Goal: Task Accomplishment & Management: Use online tool/utility

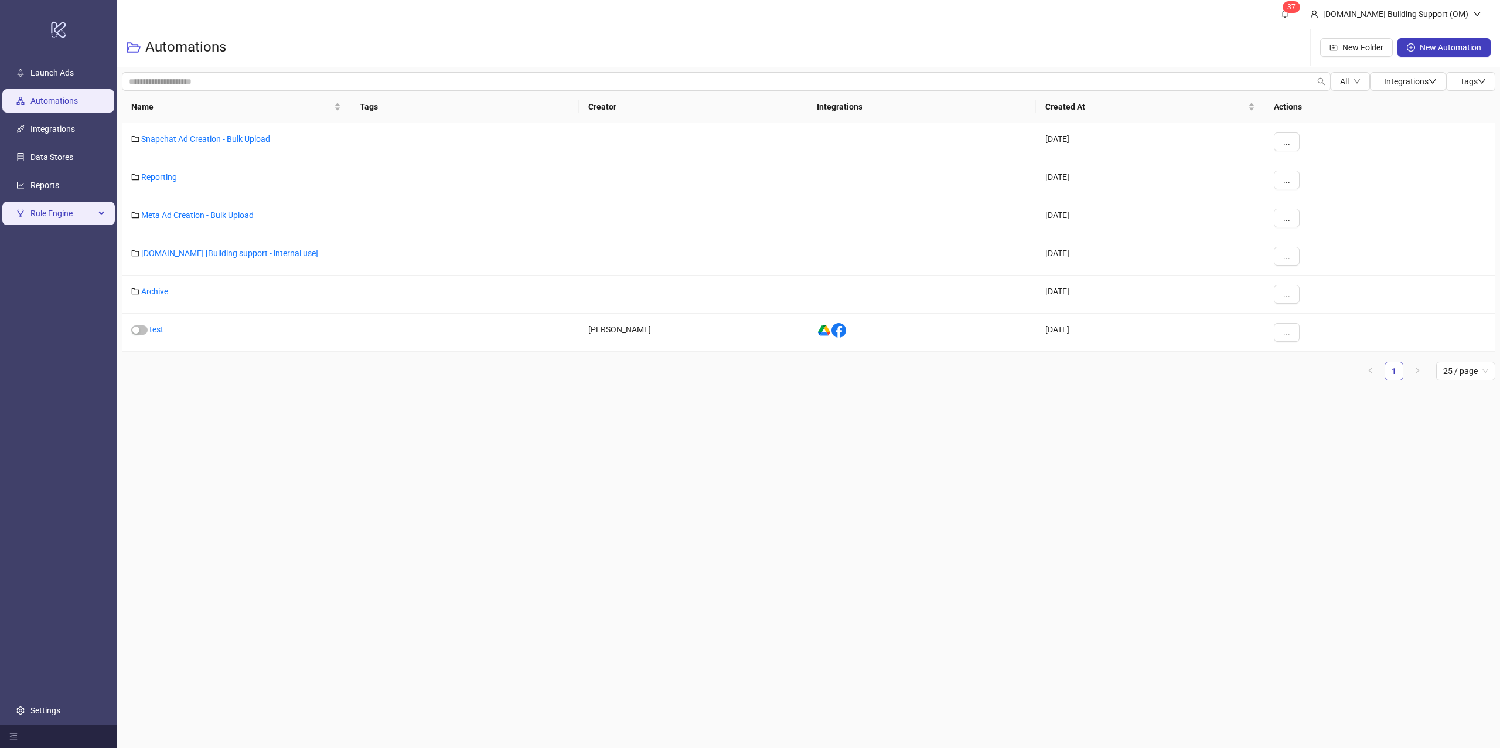
click at [39, 216] on span "Rule Engine" at bounding box center [62, 213] width 64 height 23
click at [50, 240] on link "Rules" at bounding box center [40, 241] width 20 height 9
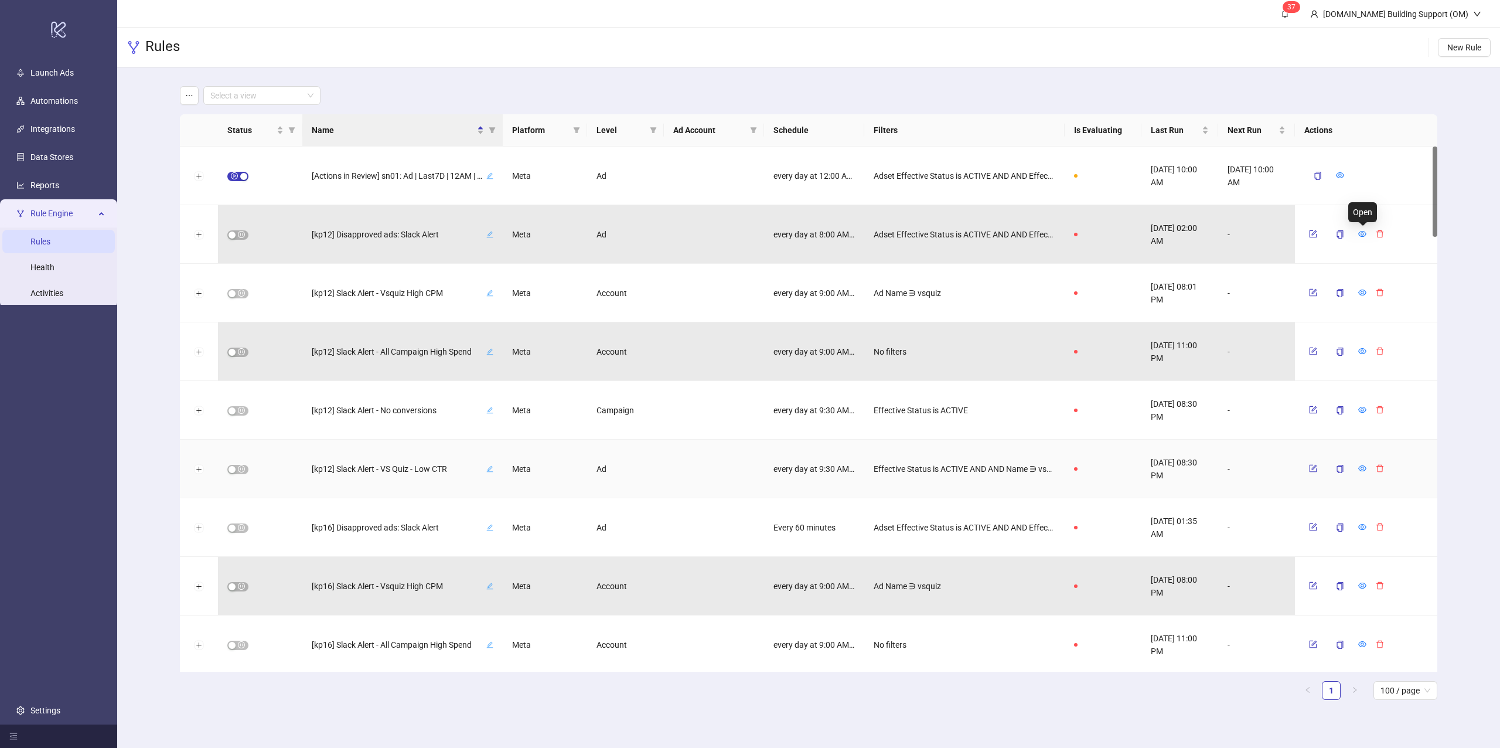
scroll to position [703, 0]
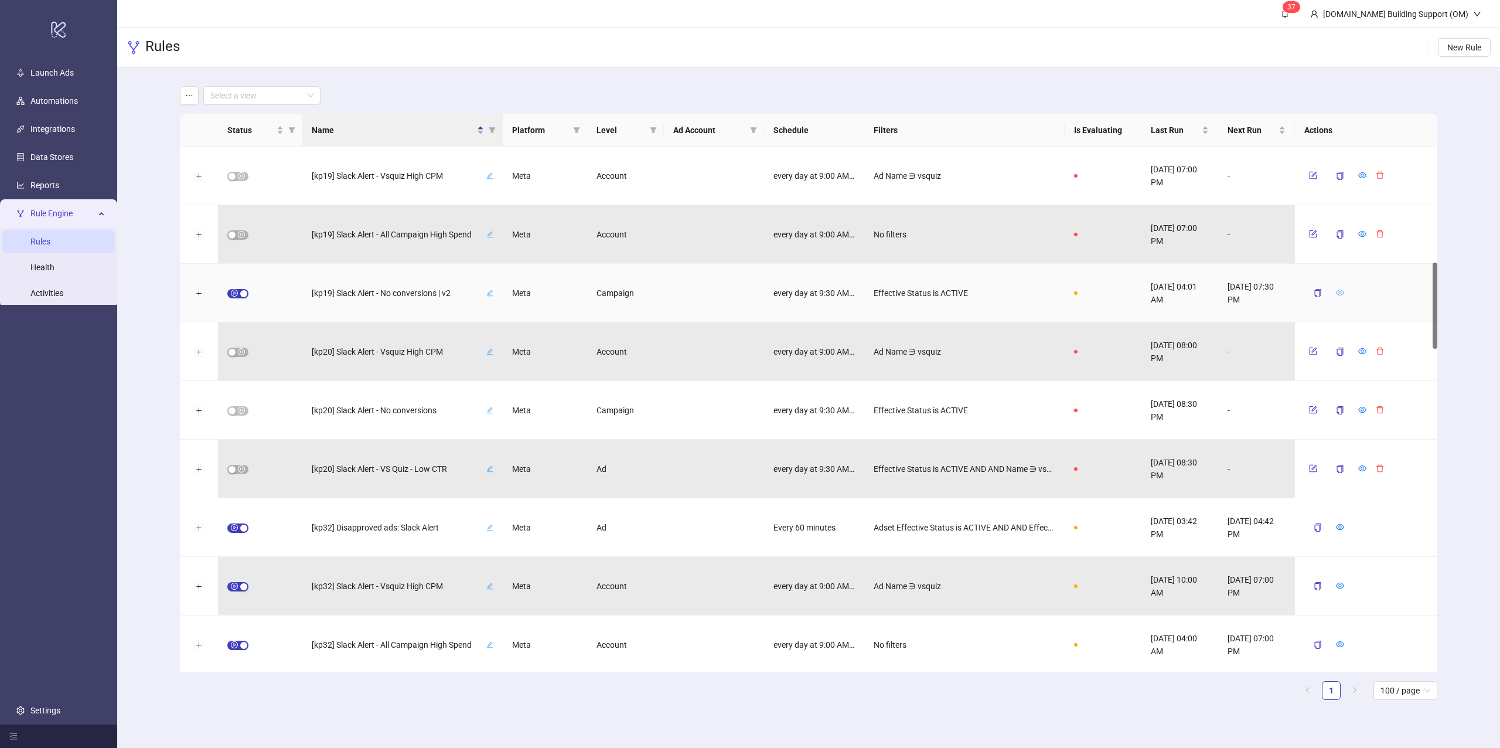
click at [1343, 291] on icon "eye" at bounding box center [1340, 292] width 8 height 8
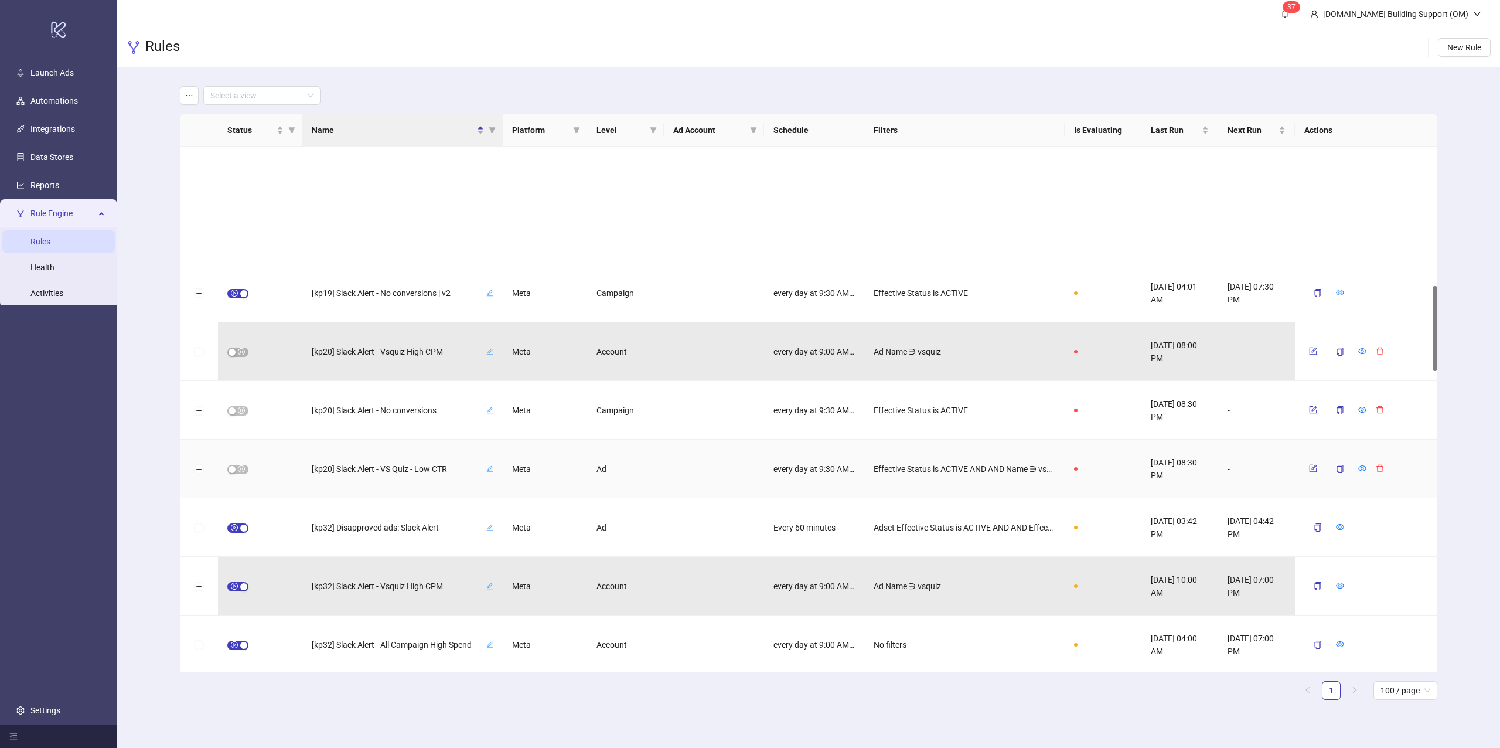
scroll to position [859, 0]
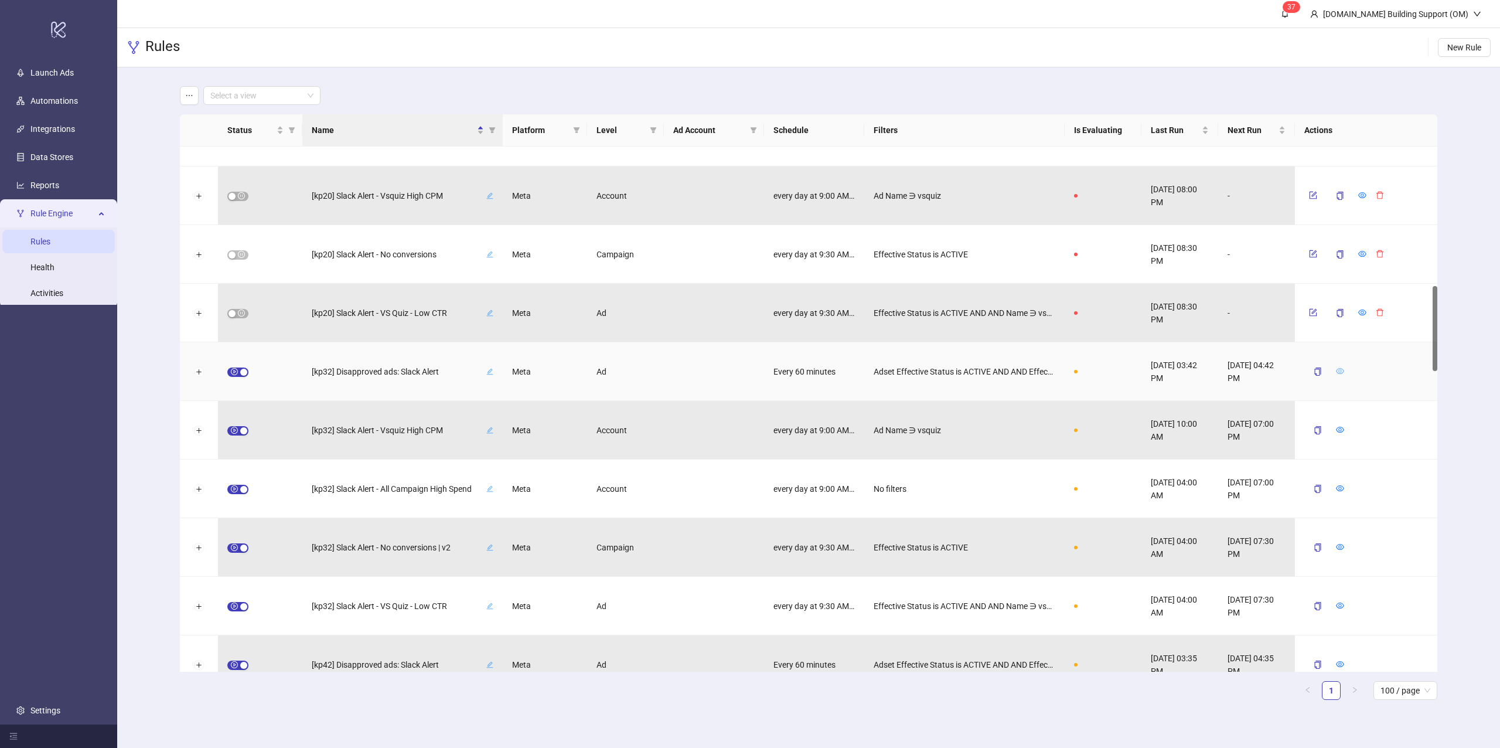
click at [1339, 373] on icon "eye" at bounding box center [1340, 371] width 8 height 6
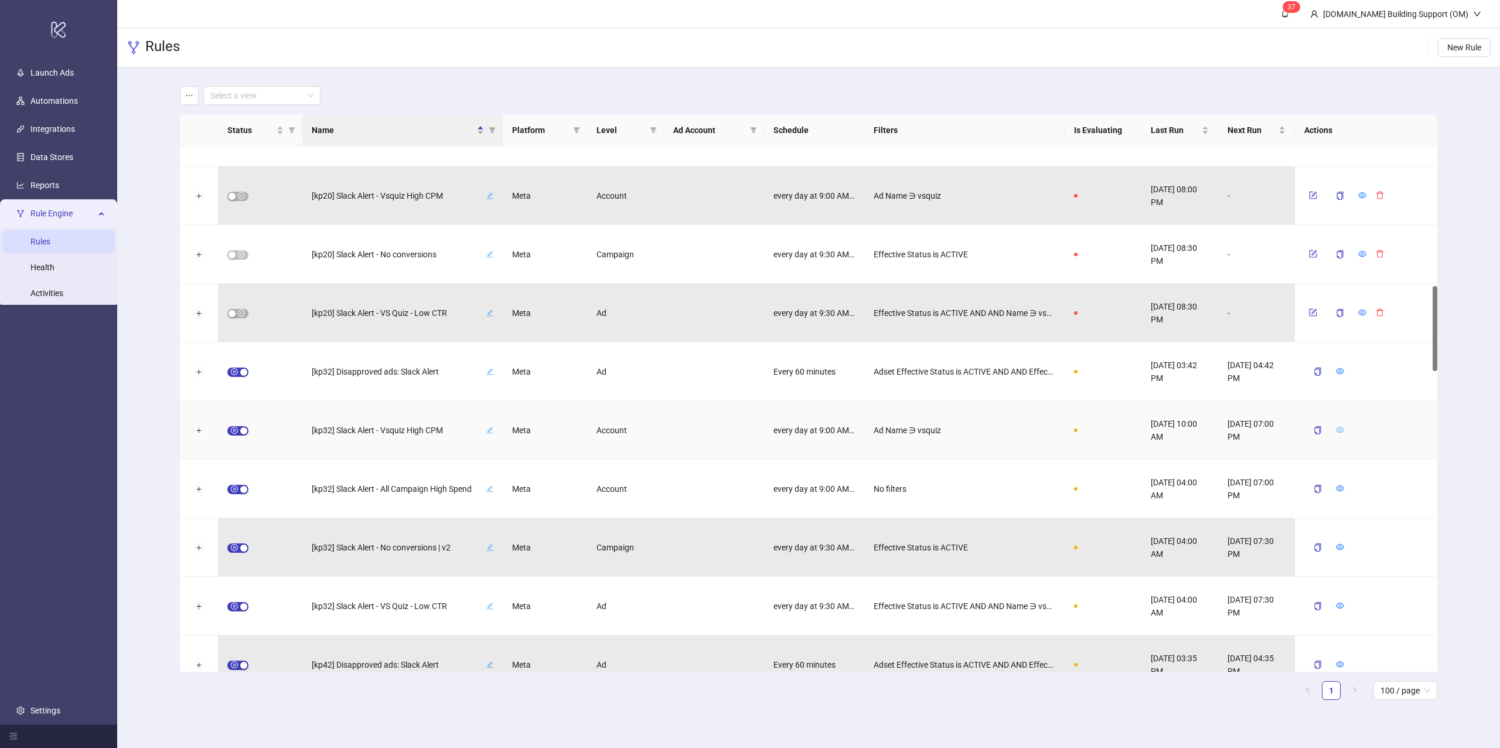
click at [1339, 428] on icon "eye" at bounding box center [1340, 429] width 8 height 8
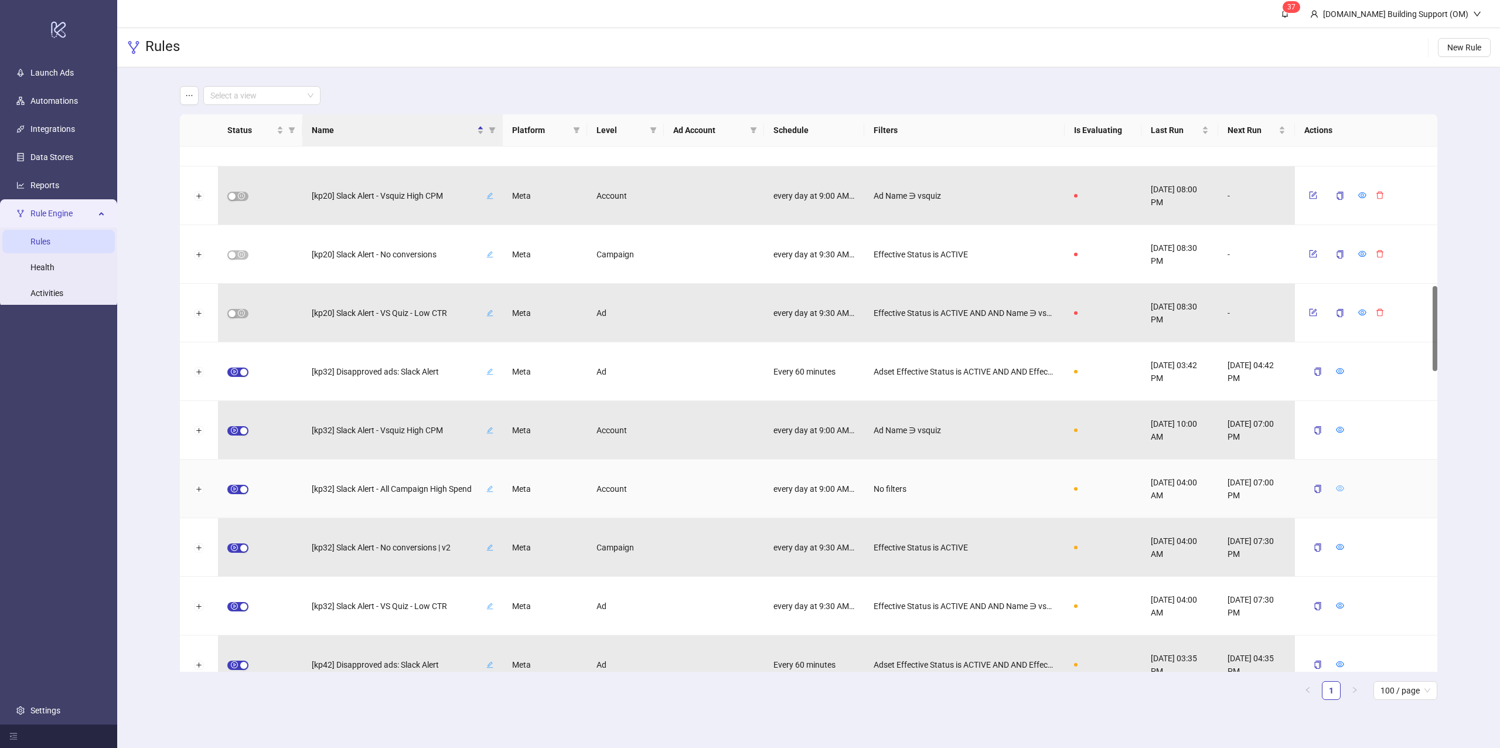
click at [1343, 487] on icon "eye" at bounding box center [1340, 488] width 8 height 8
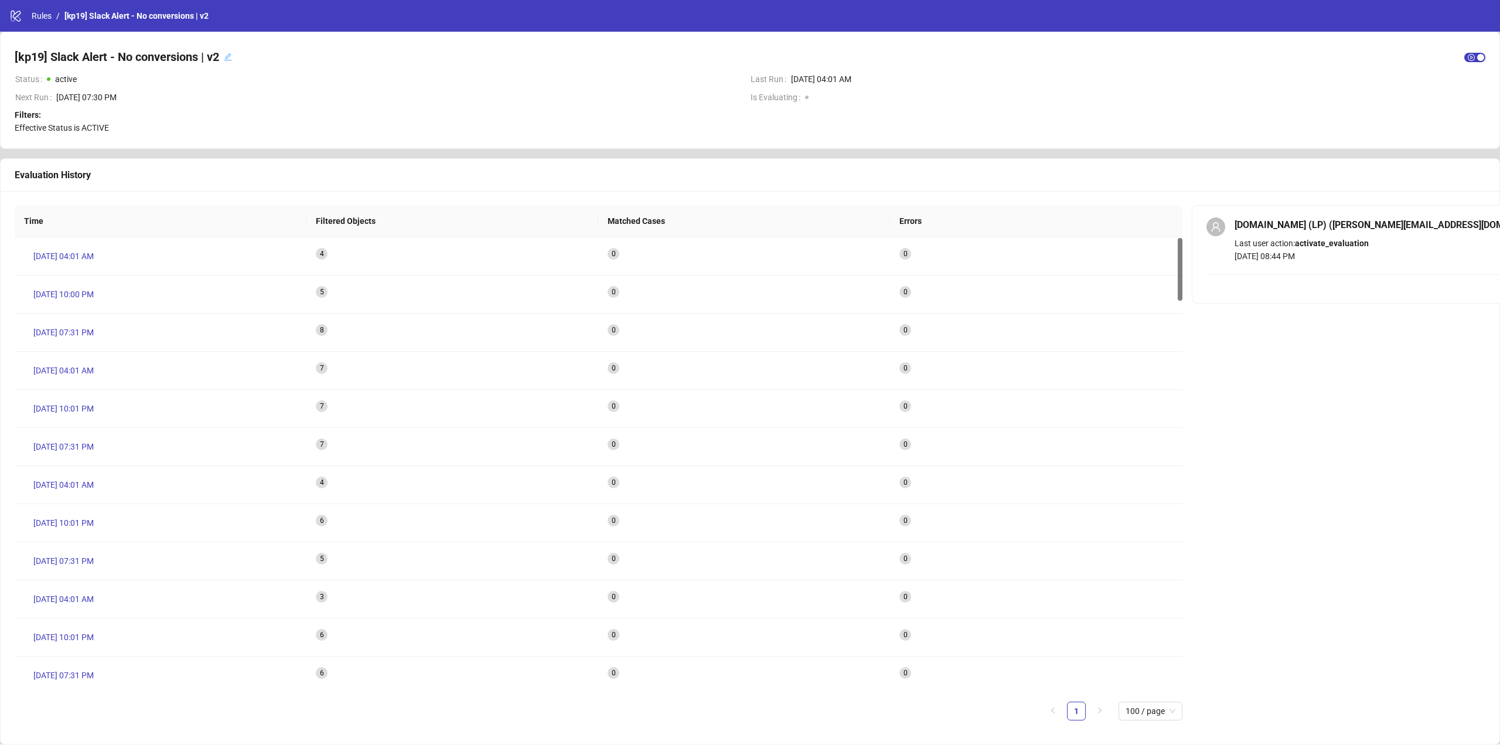
scroll to position [6, 0]
click at [68, 254] on span "Aug 14, 03:42 PM" at bounding box center [63, 250] width 60 height 13
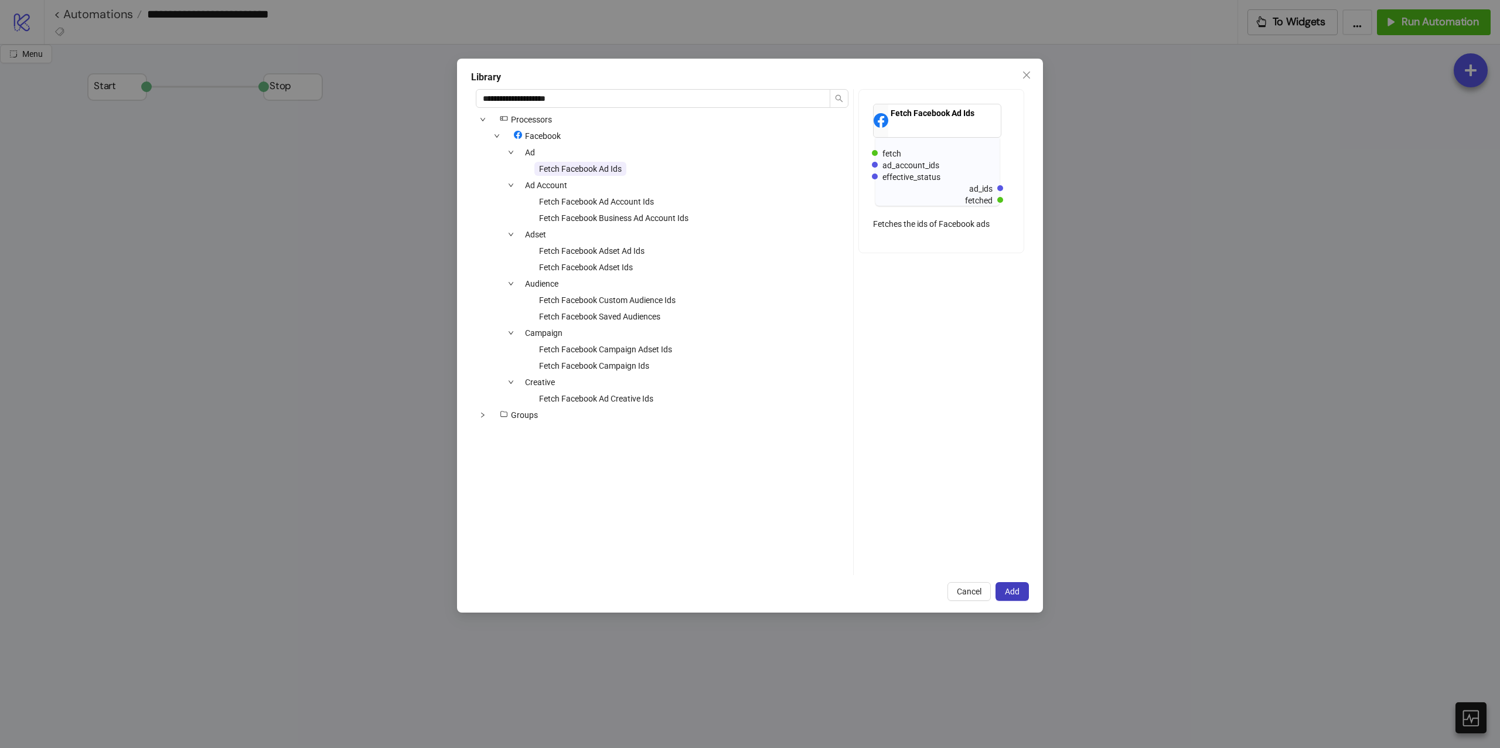
scroll to position [312, 0]
click at [1019, 76] on span "Close" at bounding box center [1026, 74] width 19 height 9
